Goal: Information Seeking & Learning: Learn about a topic

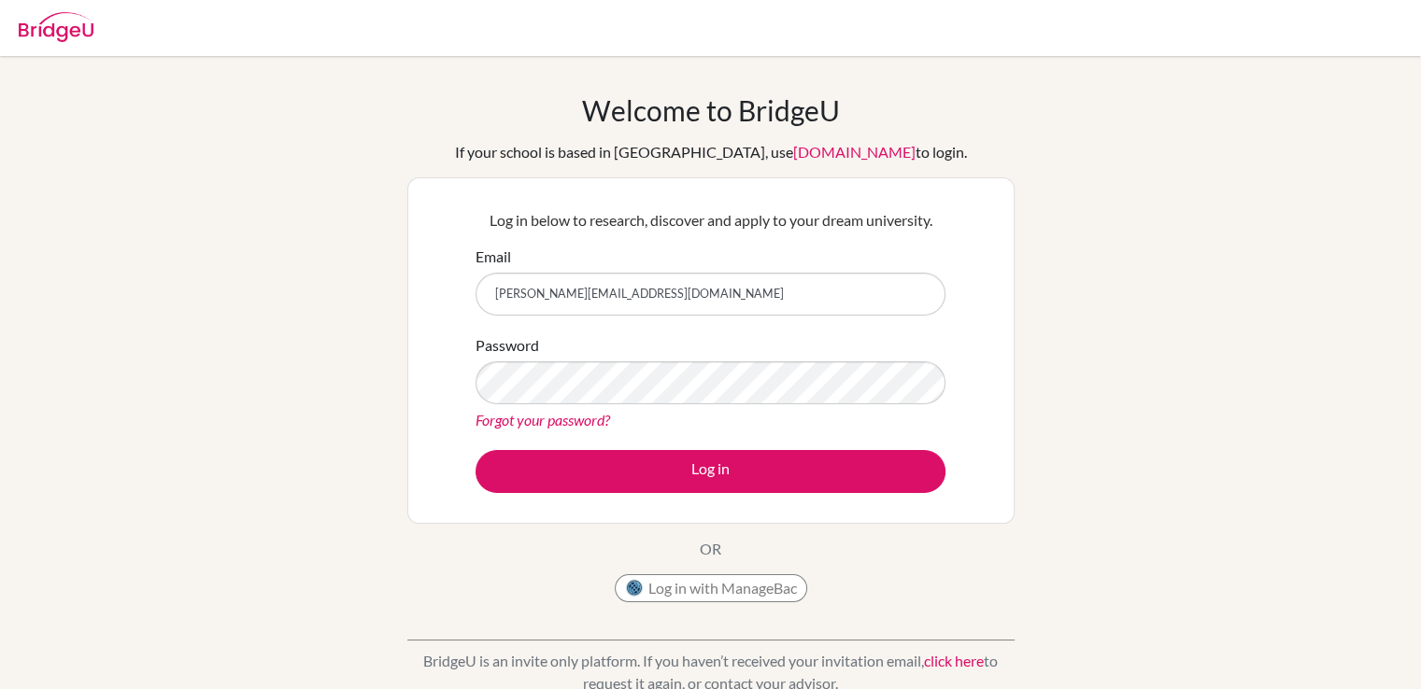
click at [476, 450] on button "Log in" at bounding box center [711, 471] width 470 height 43
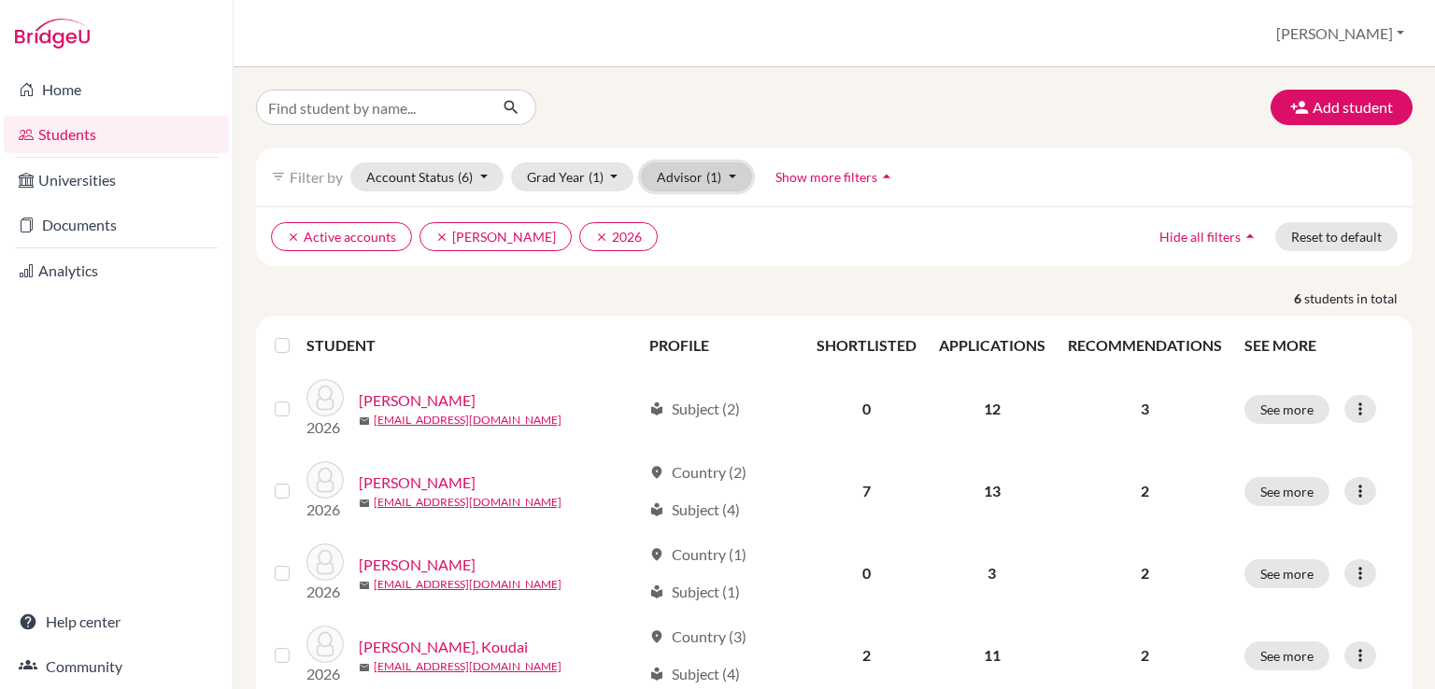
click at [732, 177] on button "Advisor (1)" at bounding box center [696, 177] width 111 height 29
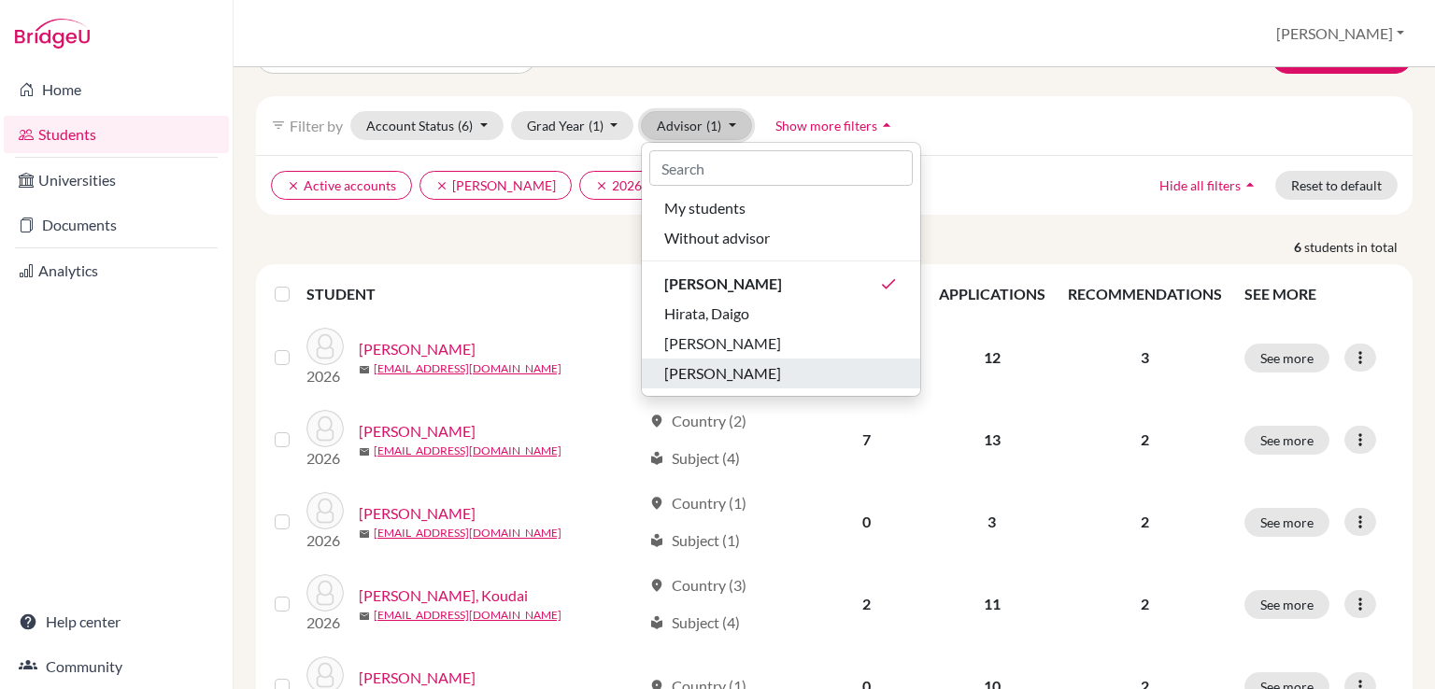
scroll to position [93, 0]
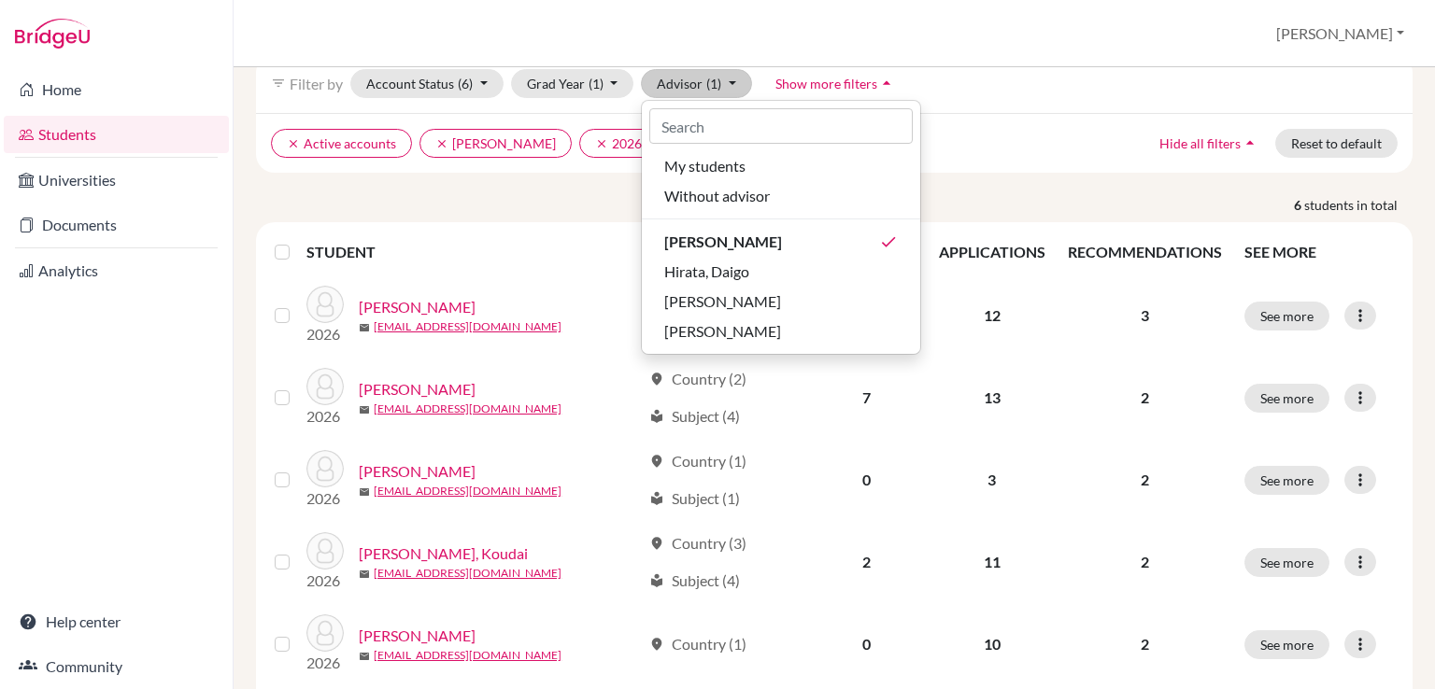
click at [1056, 132] on ul "clear Active accounts clear Cavani, Jonatas clear 2026" at bounding box center [693, 143] width 845 height 29
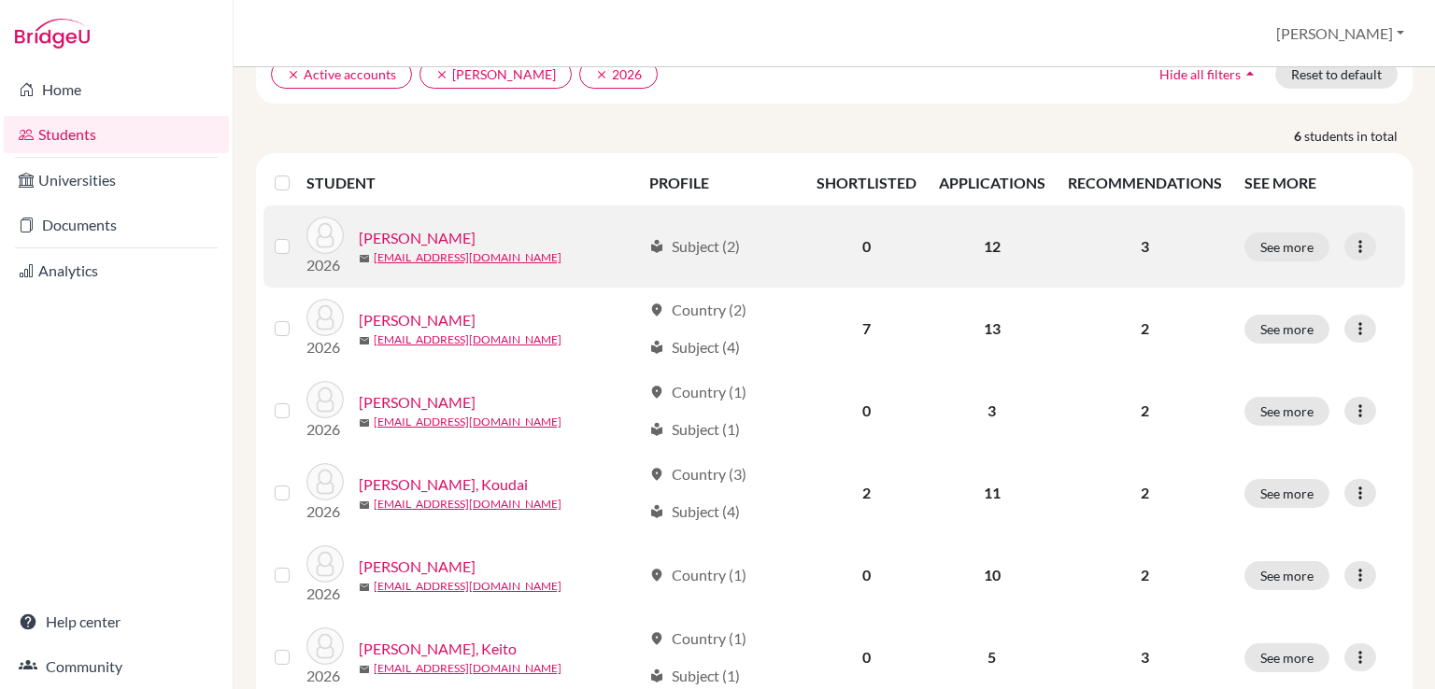
scroll to position [130, 0]
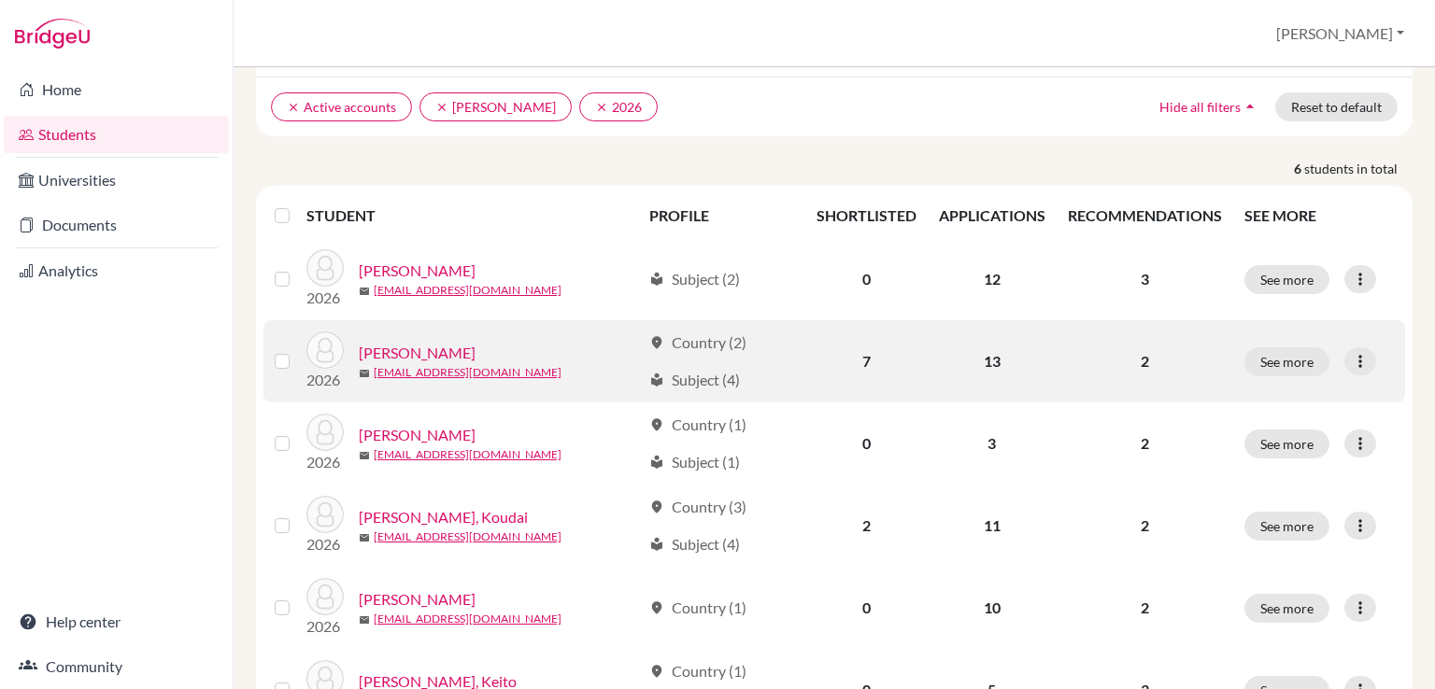
click at [437, 351] on link "Mizouchi, Ryuta" at bounding box center [417, 353] width 117 height 22
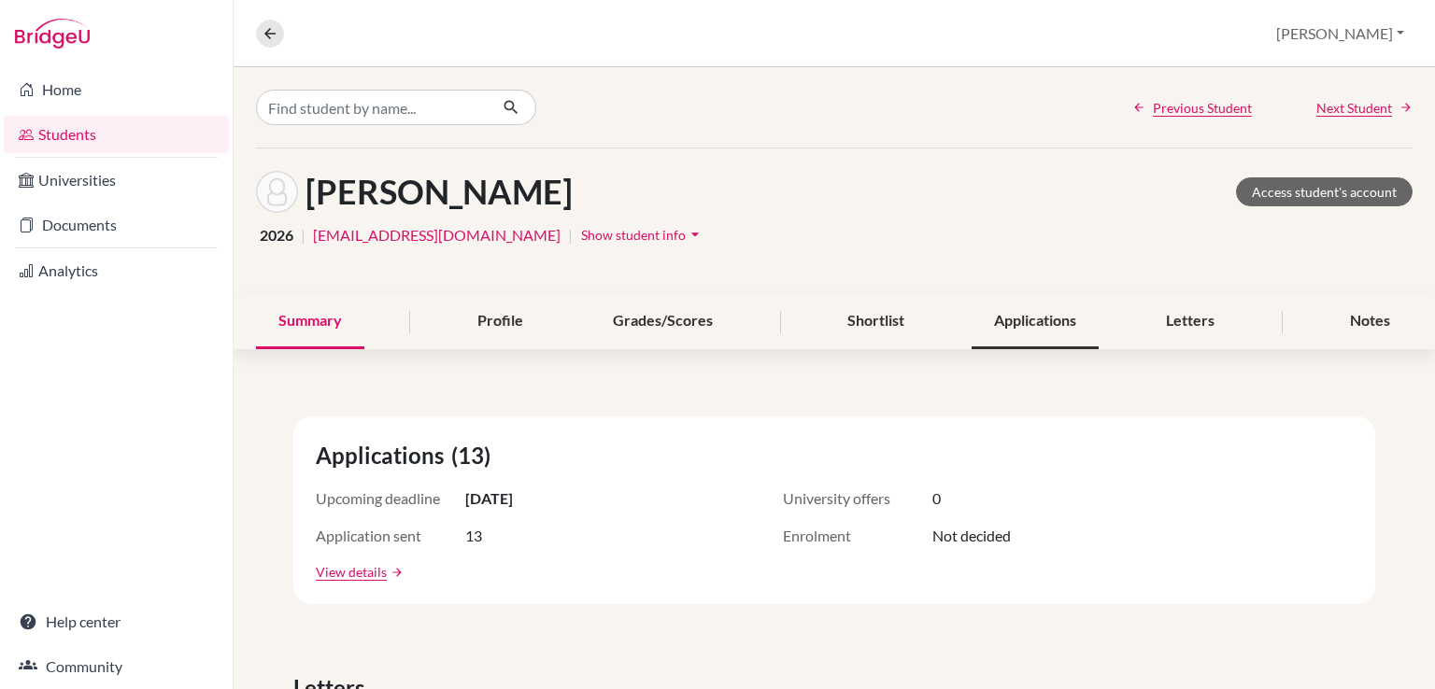
click at [1027, 317] on div "Applications" at bounding box center [1035, 321] width 127 height 55
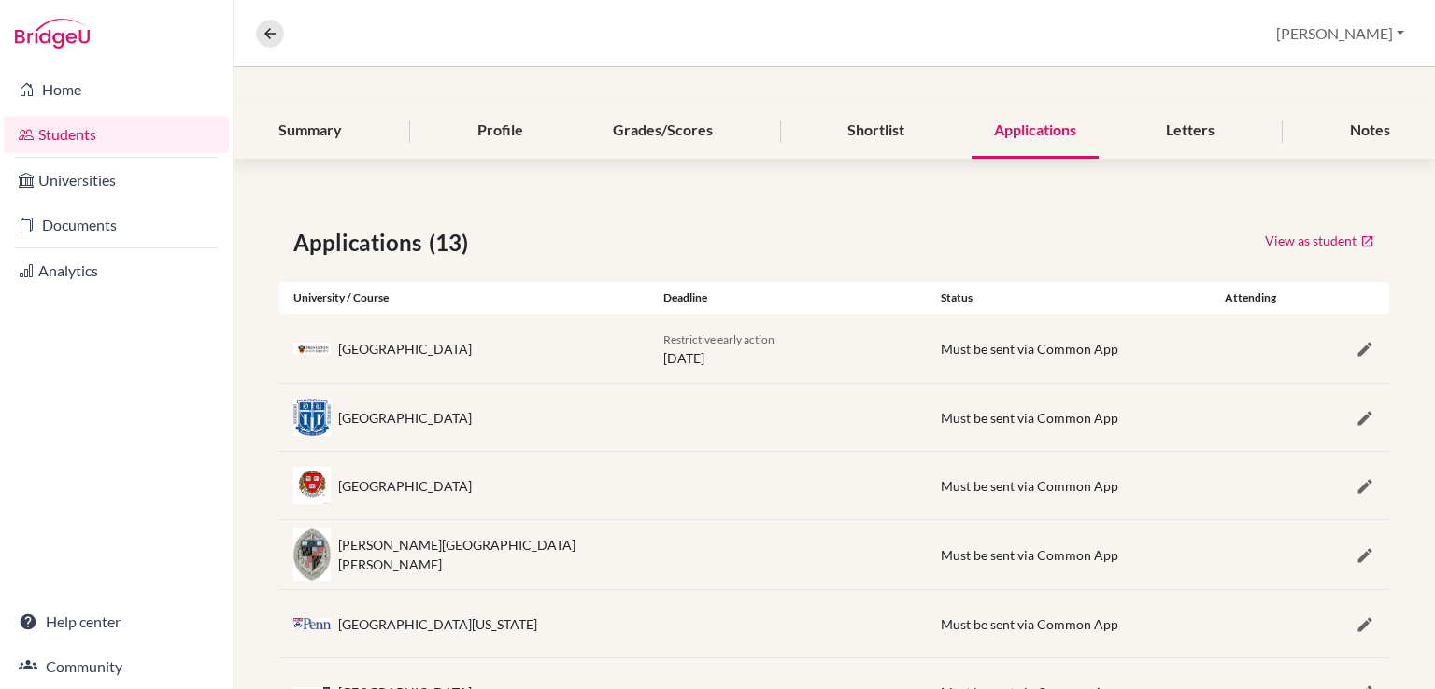
scroll to position [184, 0]
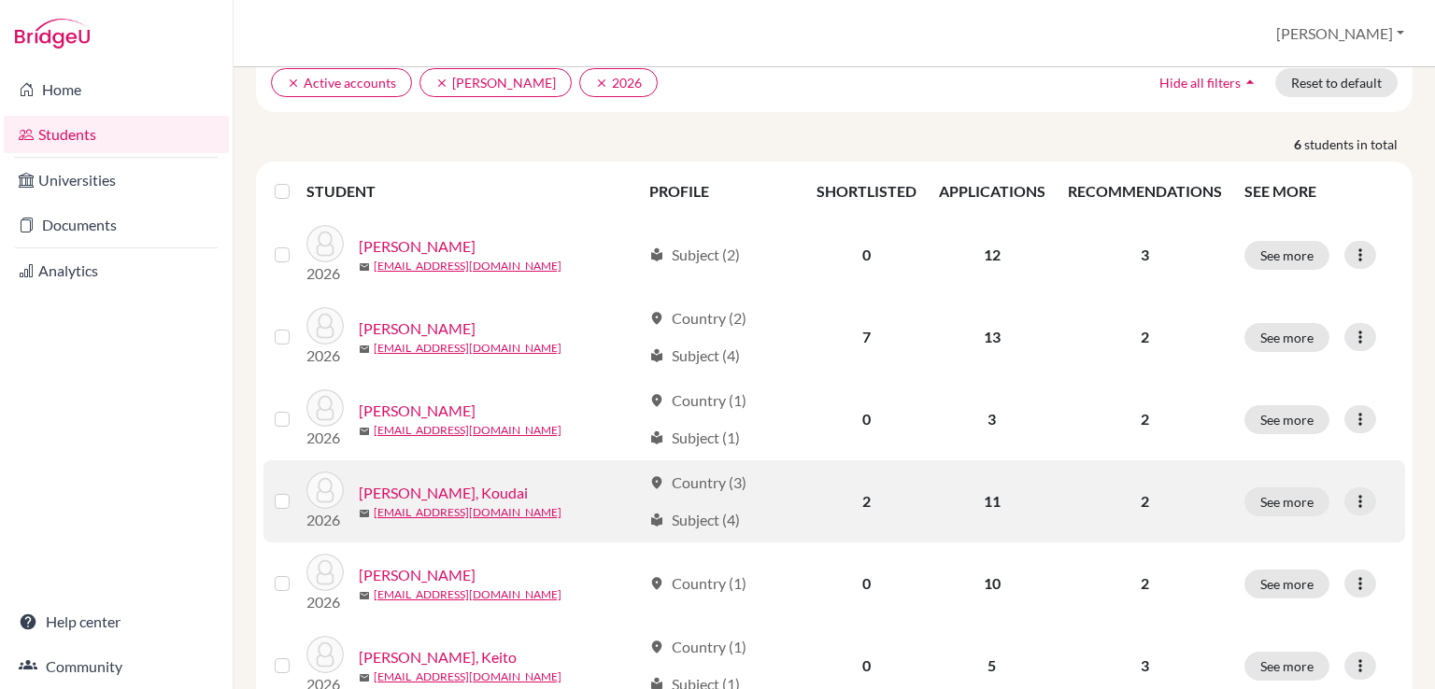
scroll to position [223, 0]
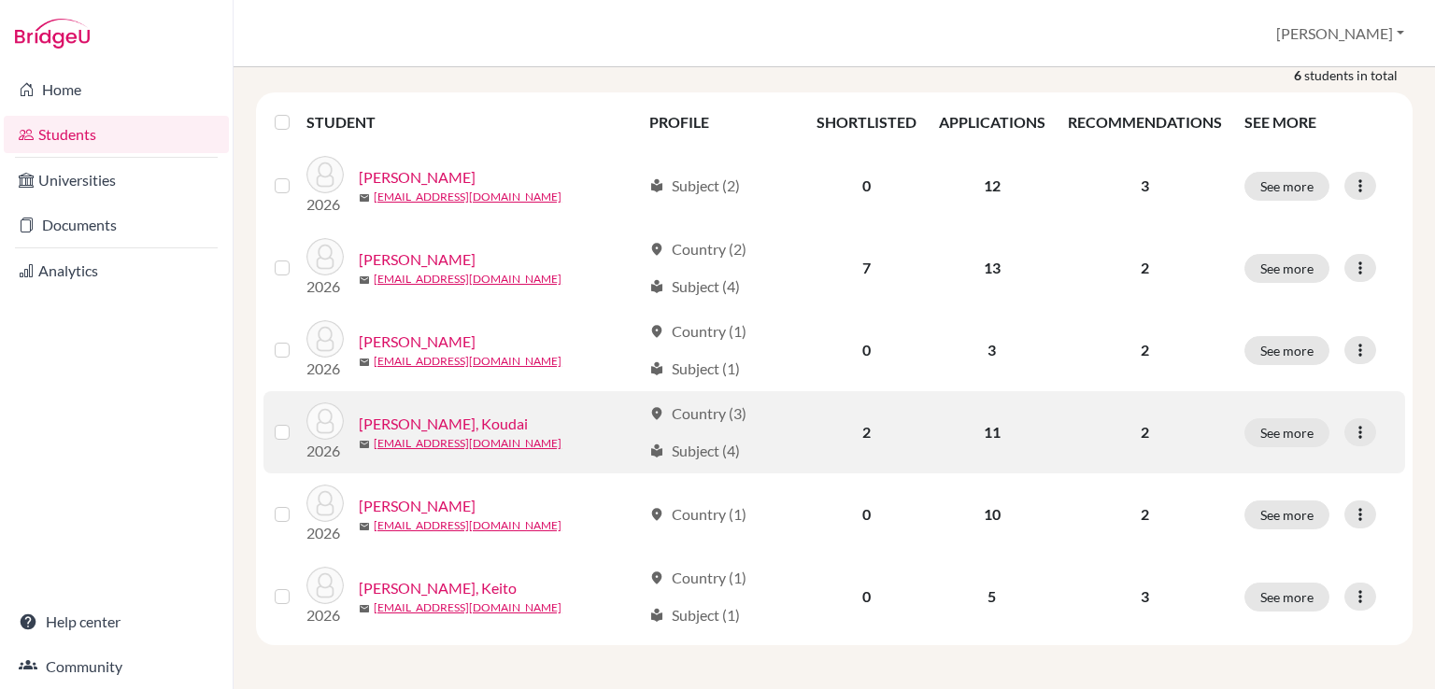
click at [470, 417] on link "Sakayama, Koudai" at bounding box center [443, 424] width 169 height 22
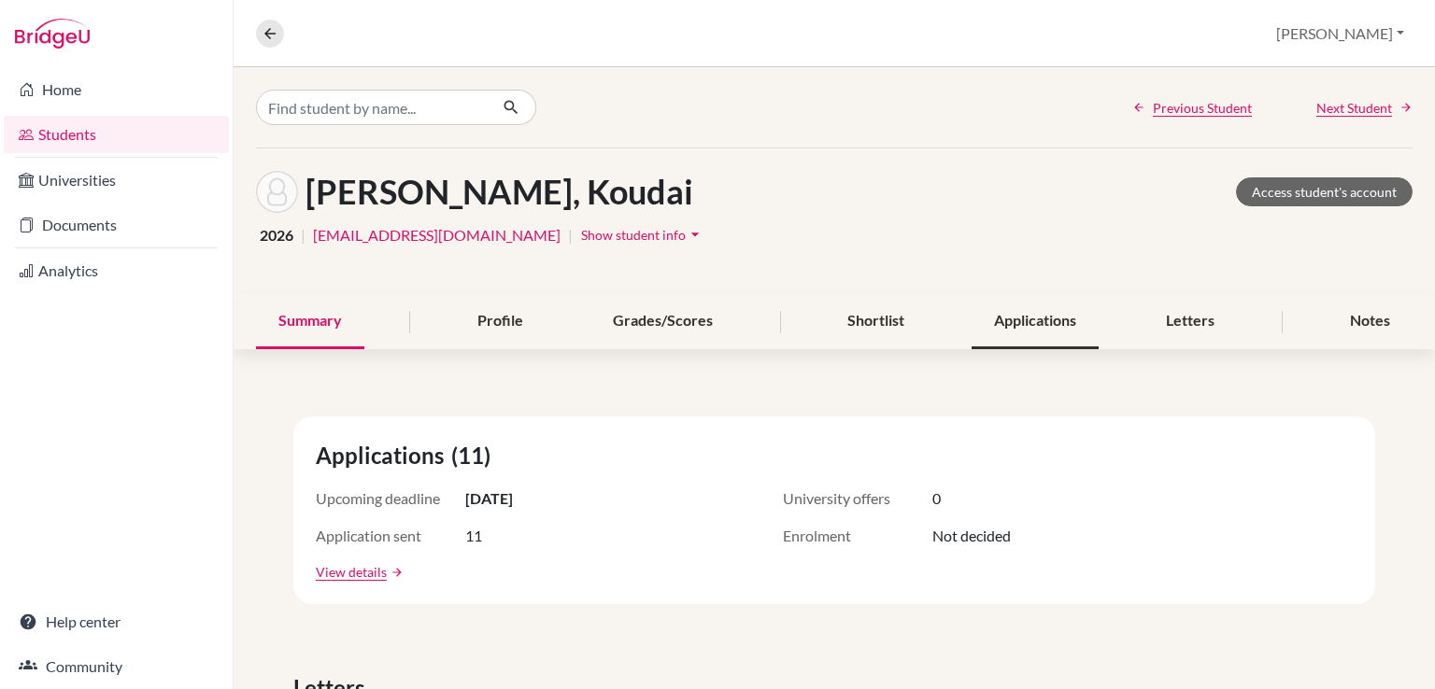
click at [1022, 326] on div "Applications" at bounding box center [1035, 321] width 127 height 55
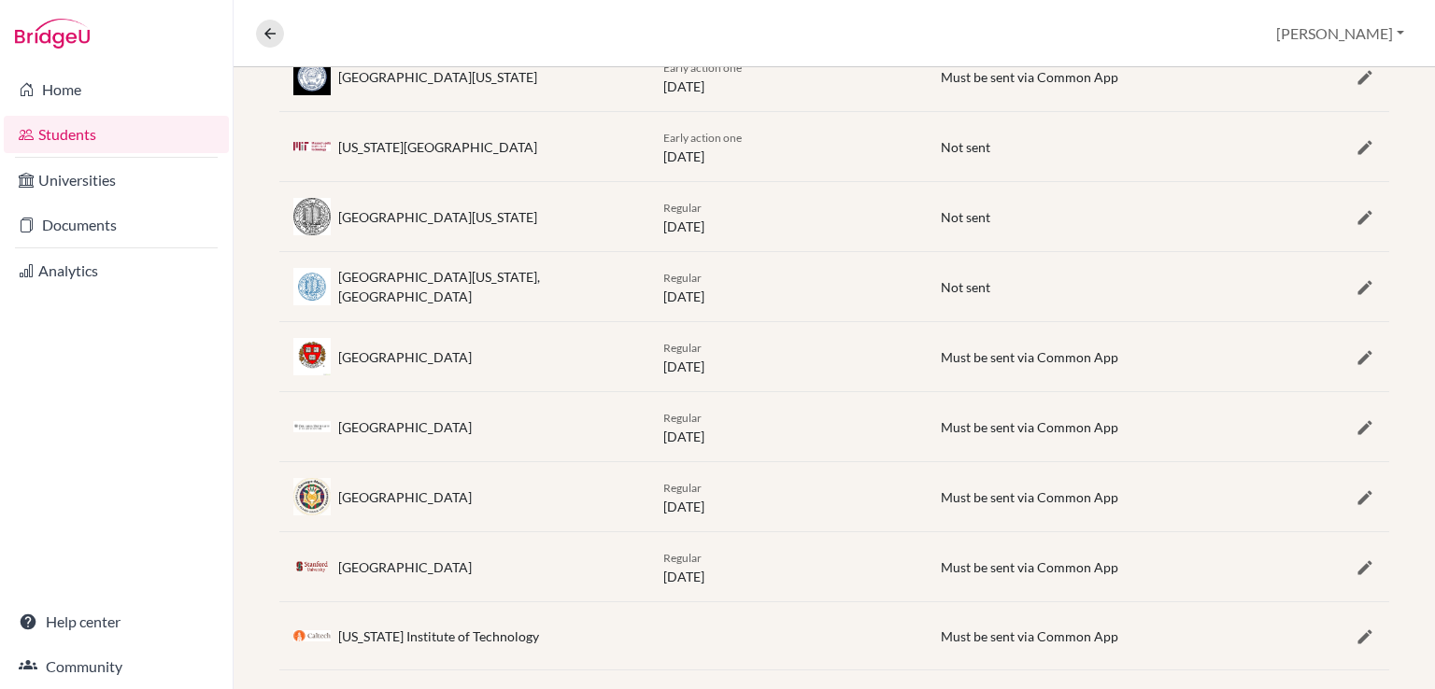
scroll to position [626, 0]
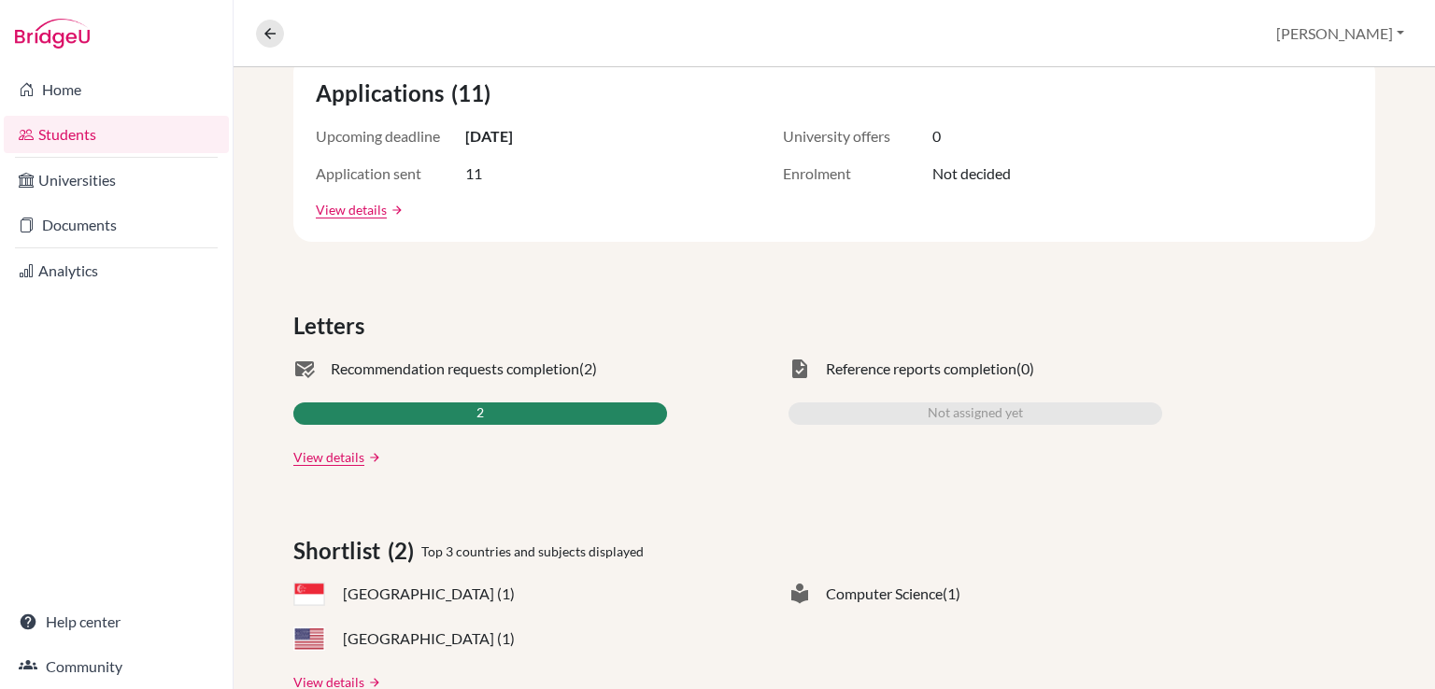
scroll to position [374, 0]
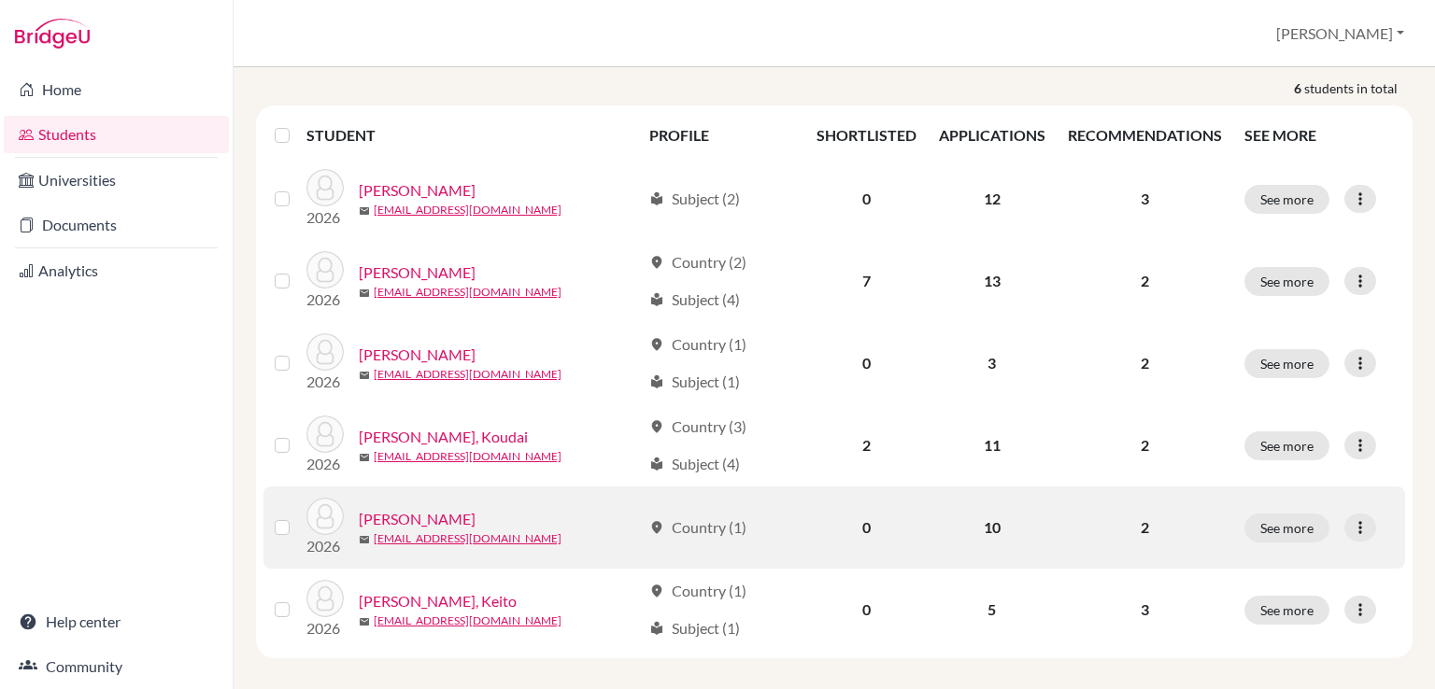
scroll to position [223, 0]
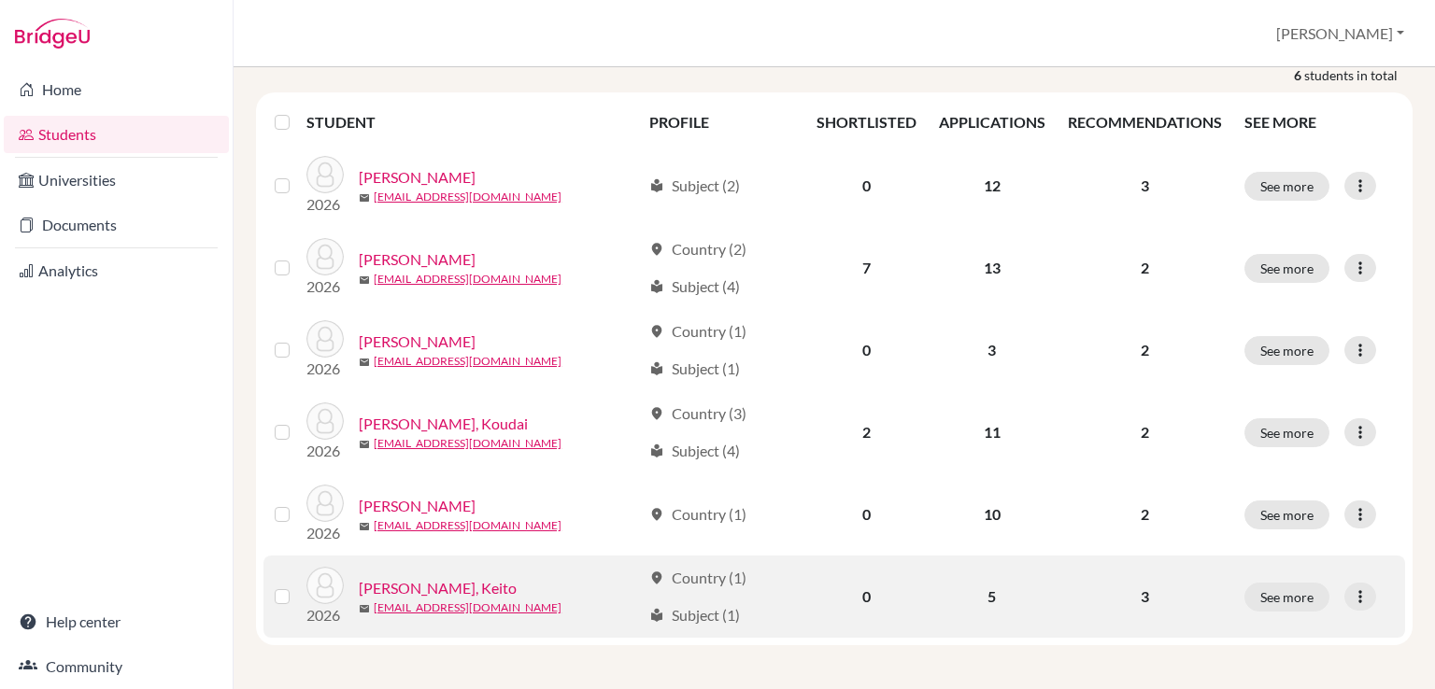
click at [431, 580] on link "Yoshinari, Keito" at bounding box center [438, 588] width 158 height 22
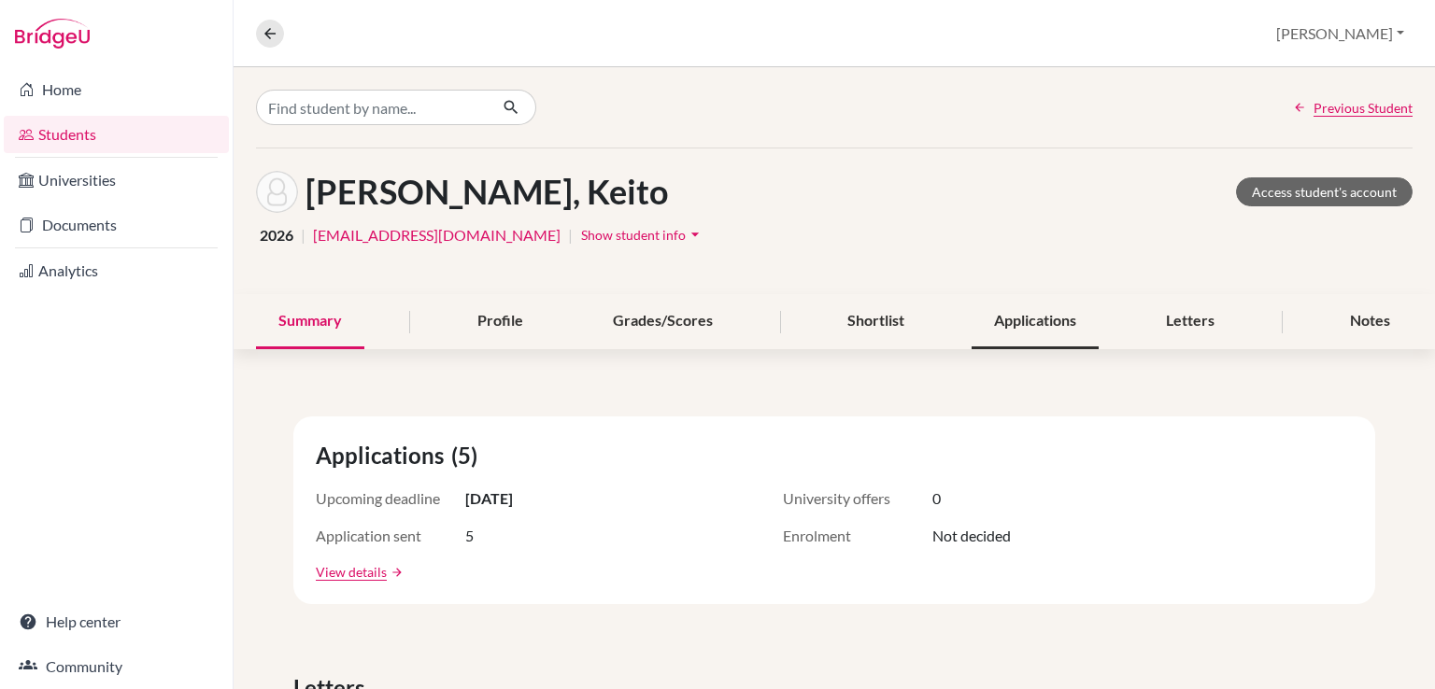
click at [1025, 305] on div "Applications" at bounding box center [1035, 321] width 127 height 55
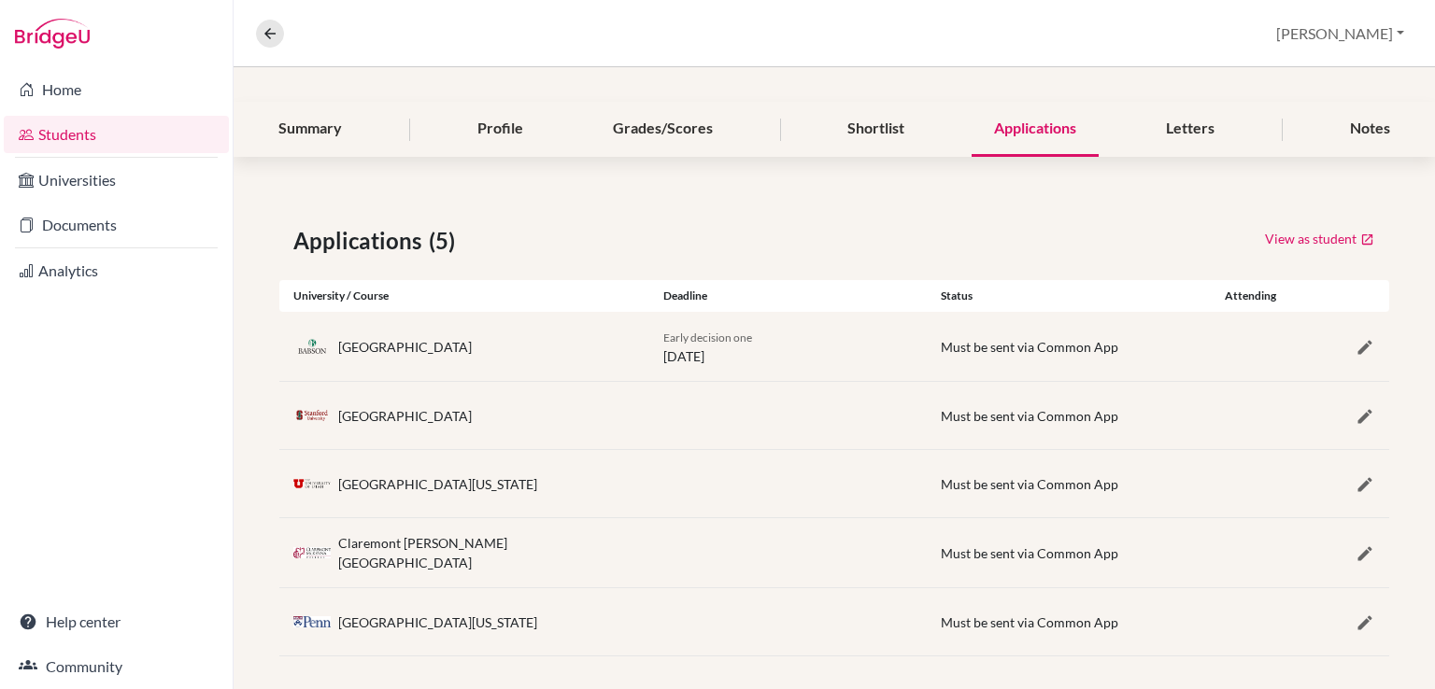
scroll to position [201, 0]
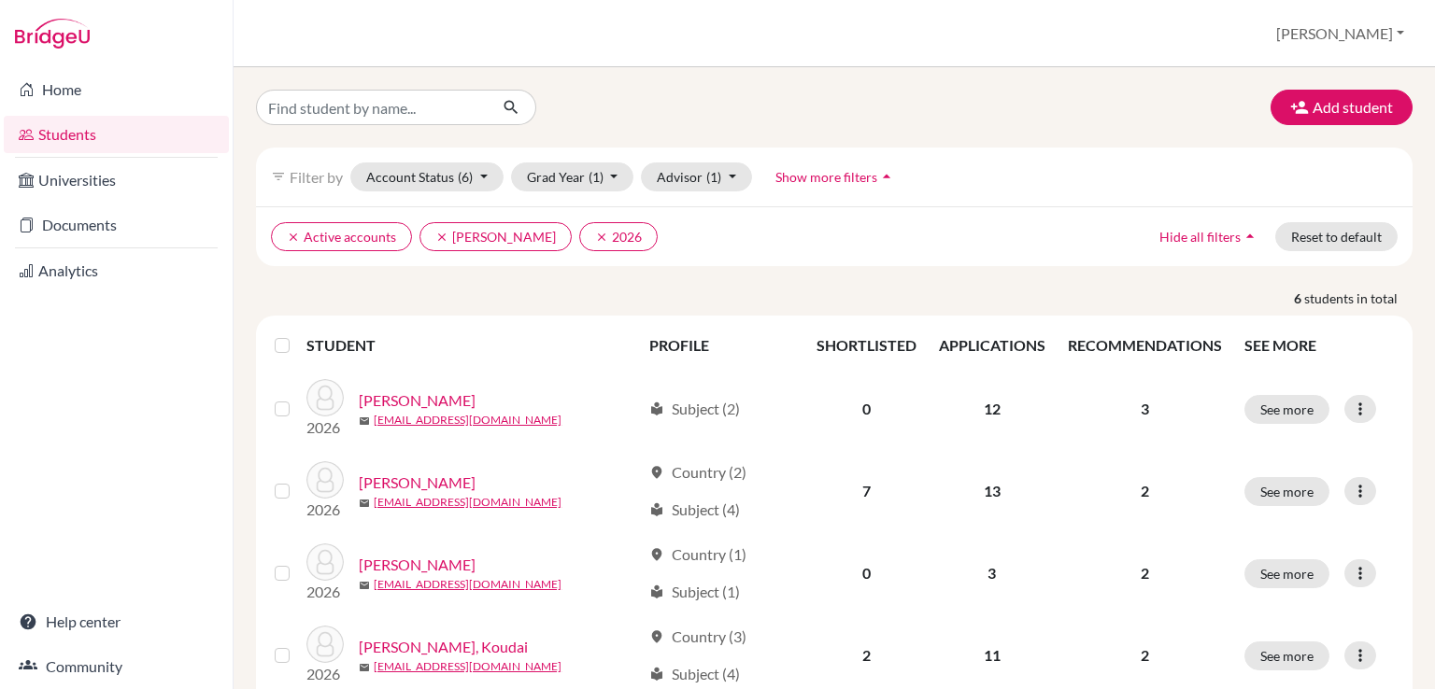
scroll to position [223, 0]
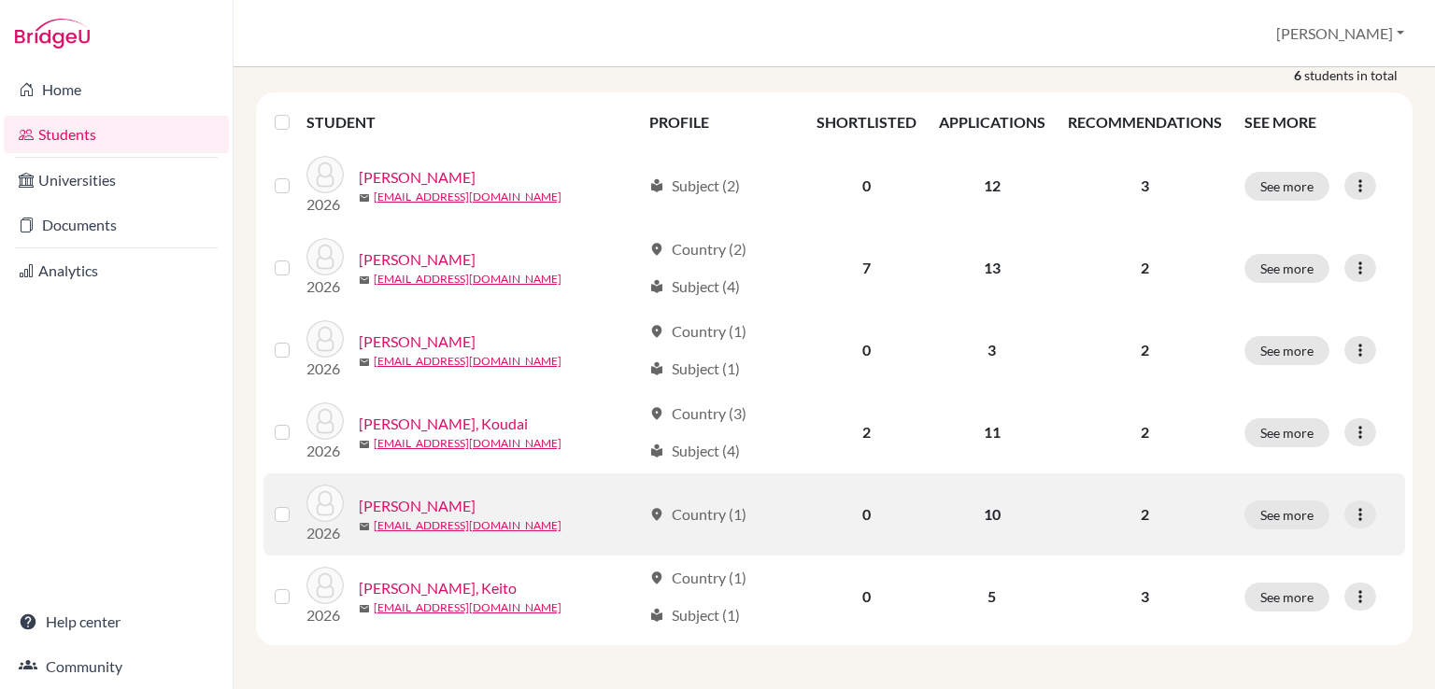
click at [412, 505] on link "Takagi, Eishi" at bounding box center [417, 506] width 117 height 22
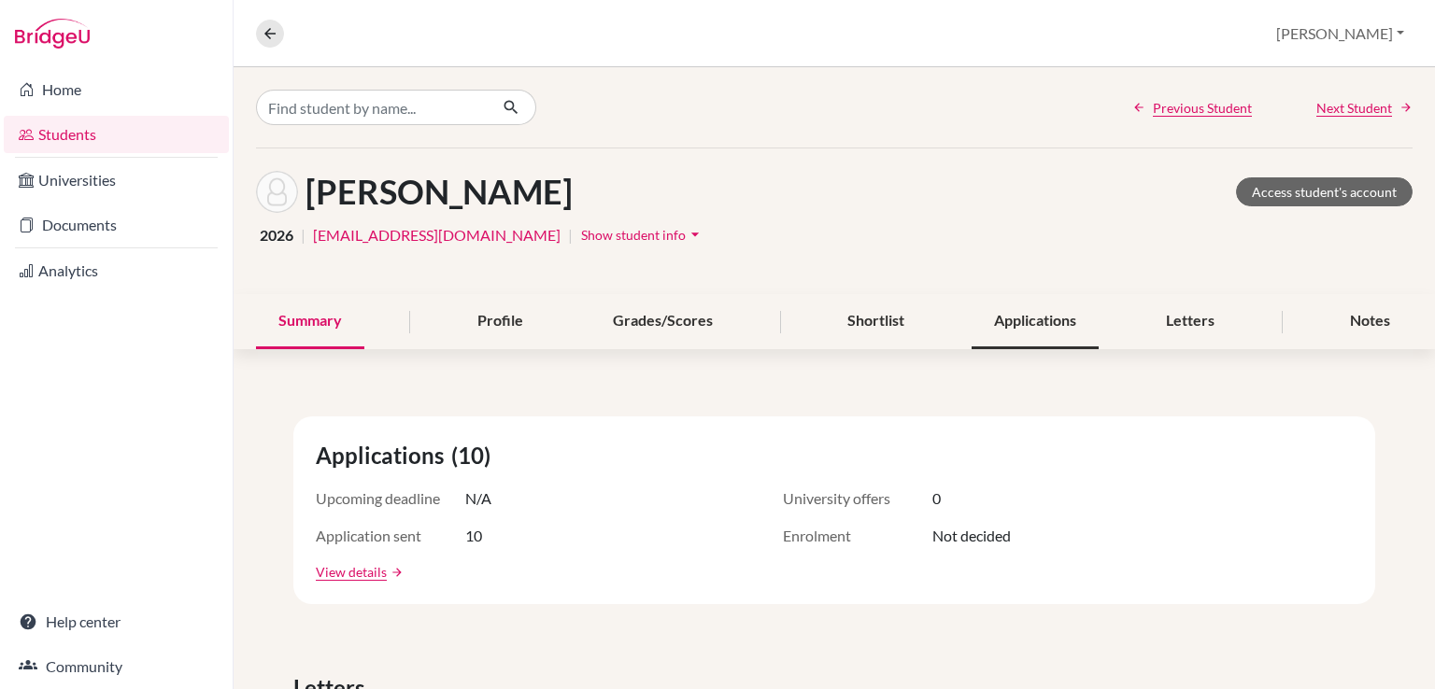
click at [1052, 313] on div "Applications" at bounding box center [1035, 321] width 127 height 55
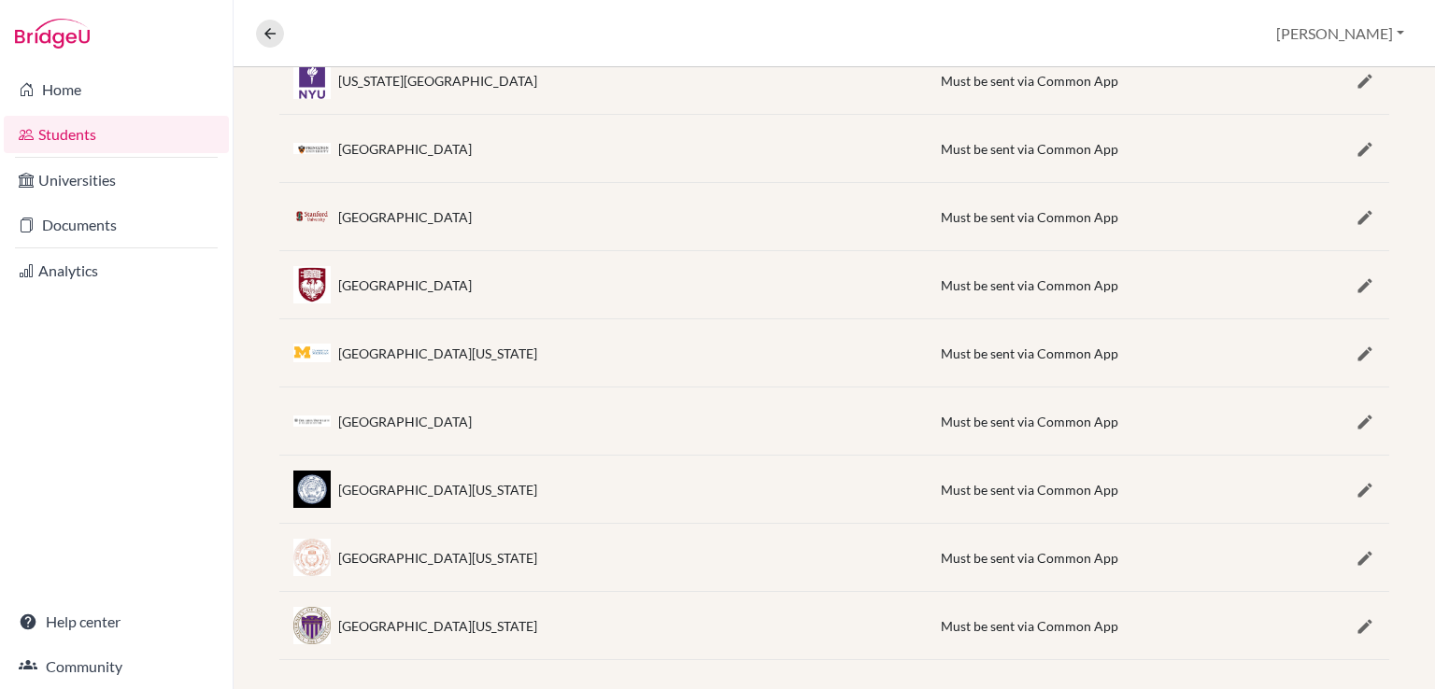
scroll to position [539, 0]
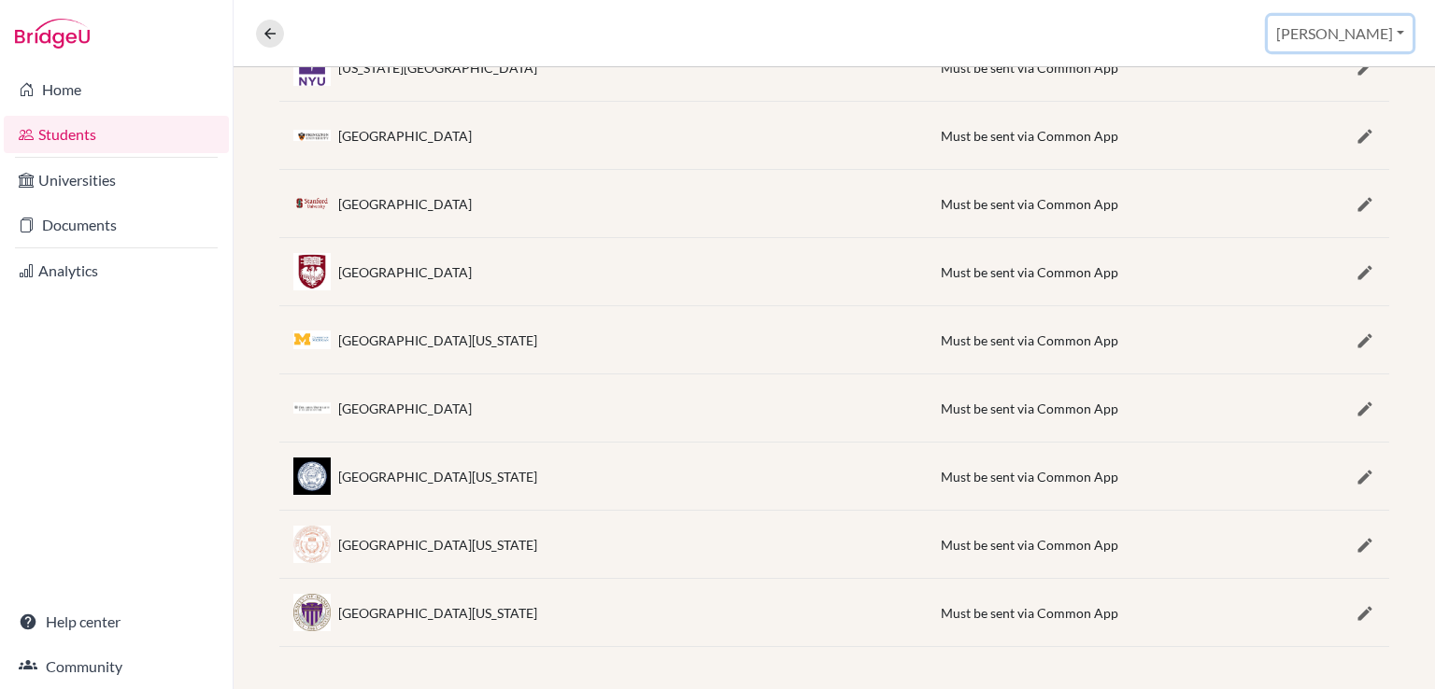
click at [1398, 31] on button "Travis" at bounding box center [1340, 33] width 145 height 35
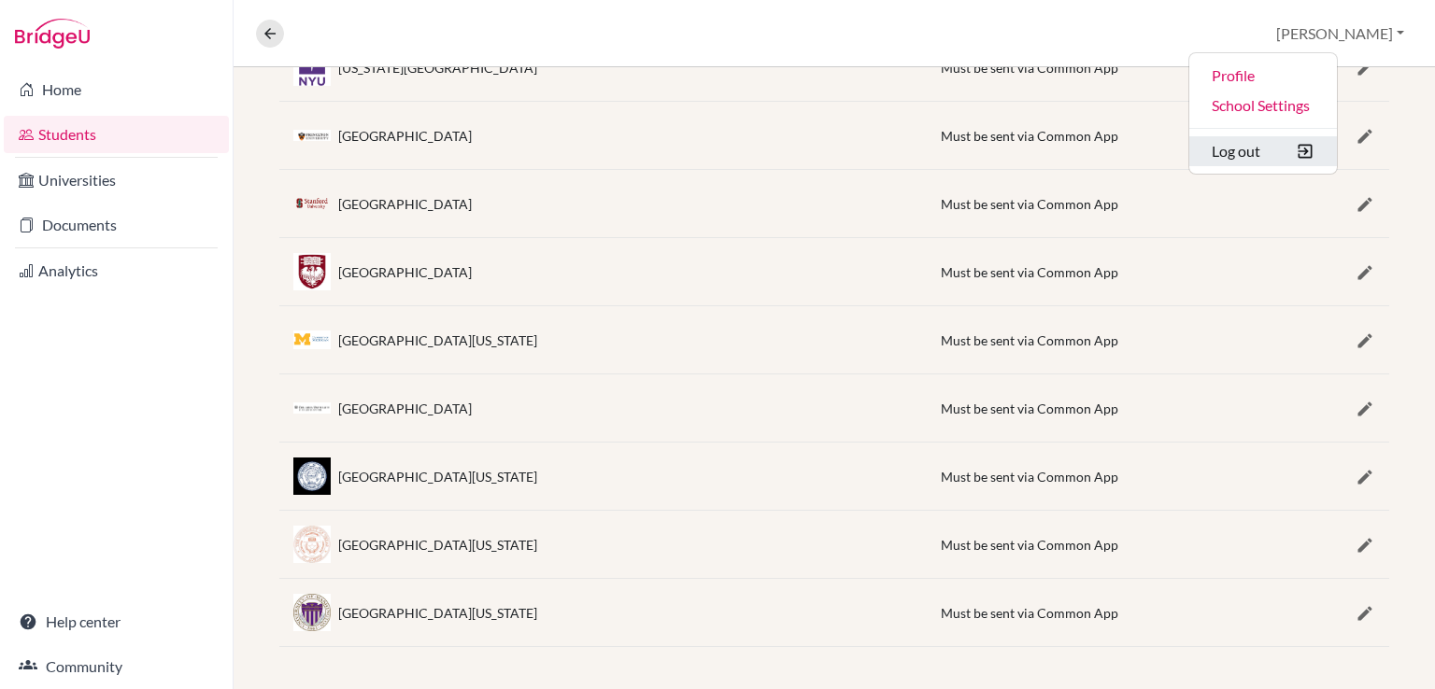
click at [1314, 153] on button "Log out" at bounding box center [1263, 151] width 148 height 30
